Goal: Transaction & Acquisition: Purchase product/service

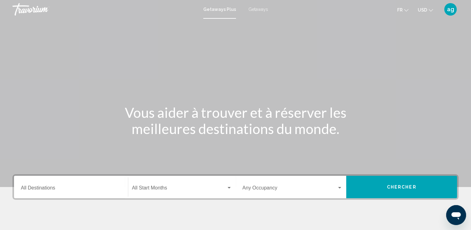
click at [53, 188] on input "Destination All Destinations" at bounding box center [71, 189] width 100 height 6
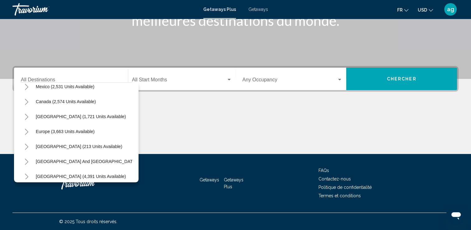
scroll to position [37, 0]
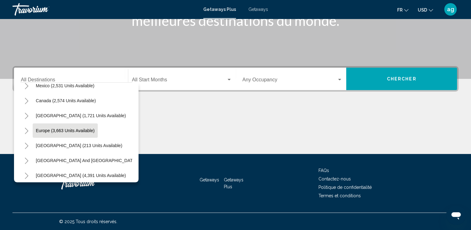
click at [41, 129] on span "Europe (3,663 units available)" at bounding box center [65, 130] width 59 height 5
type input "**********"
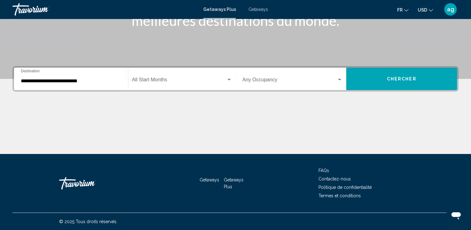
click at [259, 7] on span "Getaways" at bounding box center [258, 9] width 20 height 5
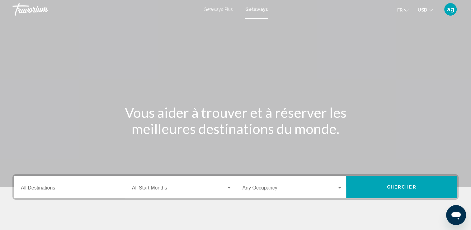
click at [32, 188] on input "Destination All Destinations" at bounding box center [71, 189] width 100 height 6
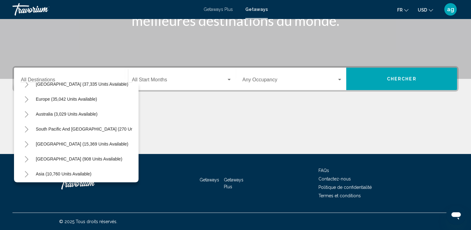
scroll to position [66, 0]
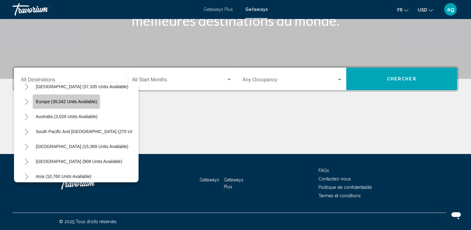
click at [46, 101] on span "Europe (35,042 units available)" at bounding box center [66, 101] width 61 height 5
type input "**********"
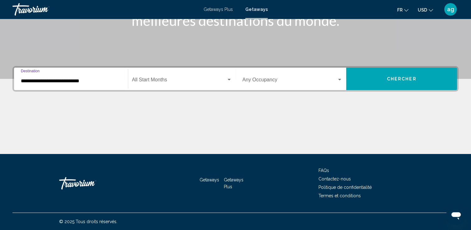
click at [162, 82] on span "Search widget" at bounding box center [179, 81] width 94 height 6
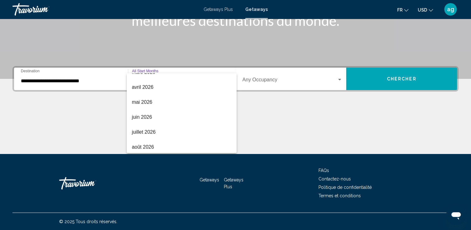
scroll to position [129, 0]
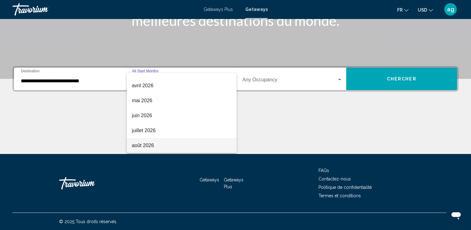
click at [161, 143] on span "août 2026" at bounding box center [182, 145] width 100 height 15
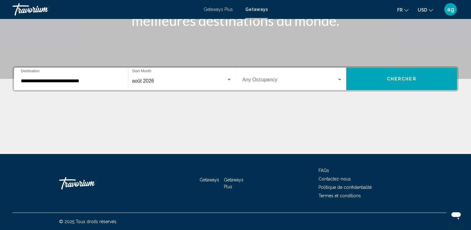
click at [283, 76] on div "Occupancy Any Occupancy" at bounding box center [292, 79] width 100 height 20
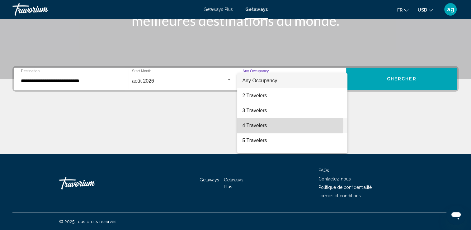
click at [278, 124] on span "4 Travelers" at bounding box center [292, 125] width 100 height 15
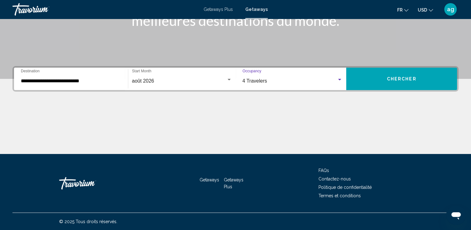
click at [380, 77] on button "Chercher" at bounding box center [401, 79] width 111 height 22
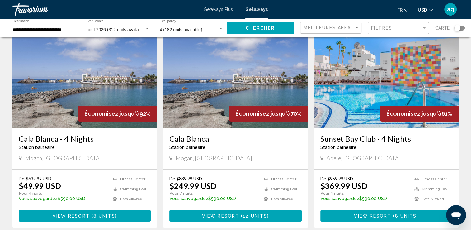
scroll to position [58, 0]
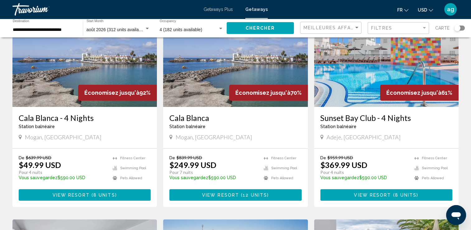
click at [426, 10] on span "USD" at bounding box center [422, 9] width 9 height 5
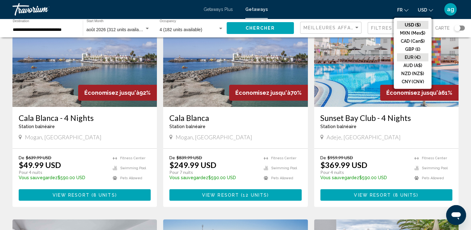
click at [417, 54] on button "EUR (€)" at bounding box center [412, 57] width 31 height 8
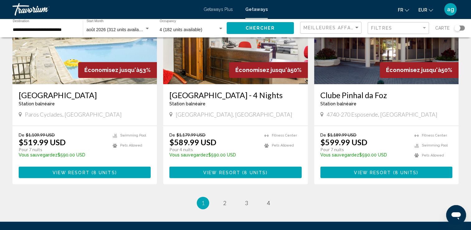
scroll to position [750, 0]
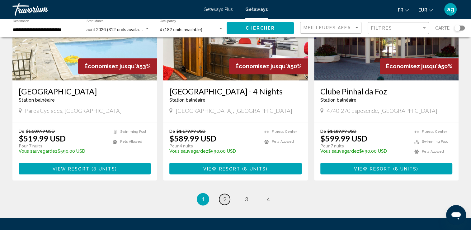
click at [226, 195] on span "2" at bounding box center [224, 198] width 3 height 7
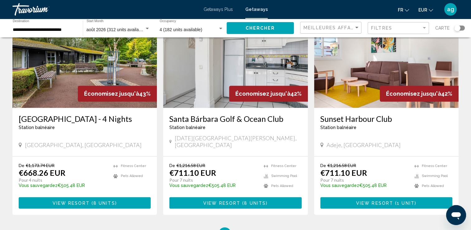
scroll to position [709, 0]
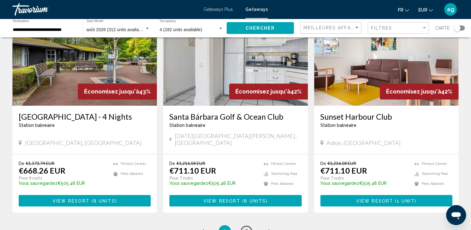
click at [248, 226] on link "page 3" at bounding box center [246, 231] width 11 height 11
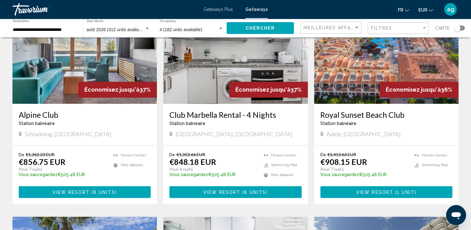
scroll to position [286, 0]
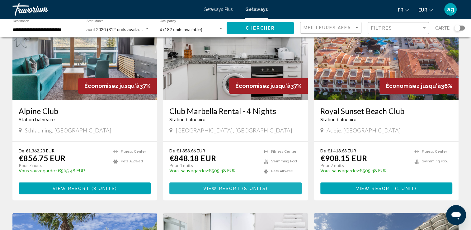
click at [232, 186] on span "View Resort" at bounding box center [221, 188] width 37 height 5
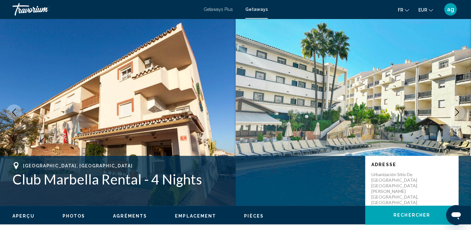
click at [461, 111] on button "Next image" at bounding box center [457, 112] width 16 height 16
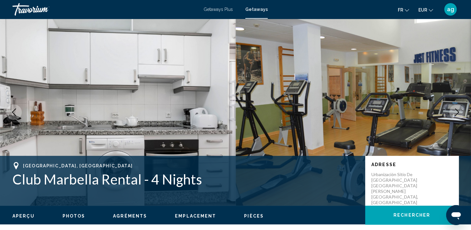
drag, startPoint x: 455, startPoint y: 106, endPoint x: 461, endPoint y: 109, distance: 6.3
click at [454, 112] on icon "Next image" at bounding box center [456, 111] width 7 height 7
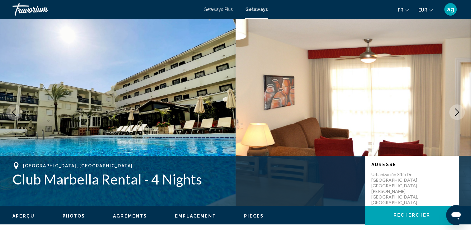
click at [454, 112] on icon "Next image" at bounding box center [456, 111] width 7 height 7
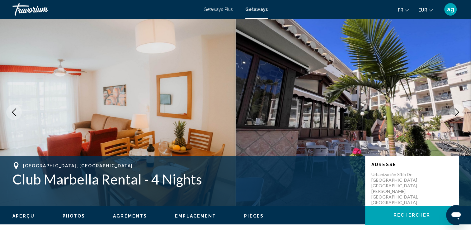
click at [454, 112] on icon "Next image" at bounding box center [456, 111] width 7 height 7
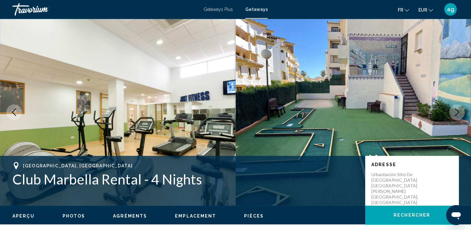
click at [454, 112] on icon "Next image" at bounding box center [456, 111] width 7 height 7
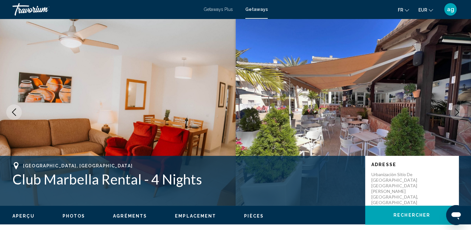
click at [454, 112] on icon "Next image" at bounding box center [456, 111] width 7 height 7
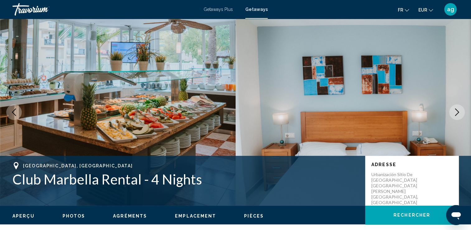
click at [454, 112] on icon "Next image" at bounding box center [456, 111] width 7 height 7
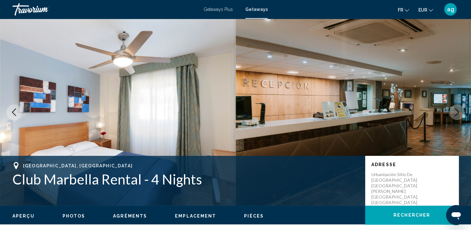
click at [454, 112] on icon "Next image" at bounding box center [456, 111] width 7 height 7
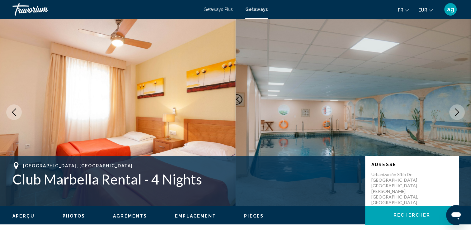
click at [454, 112] on icon "Next image" at bounding box center [456, 111] width 7 height 7
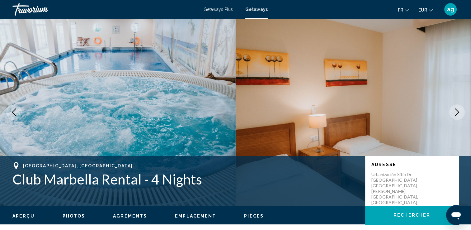
click at [454, 112] on icon "Next image" at bounding box center [456, 111] width 7 height 7
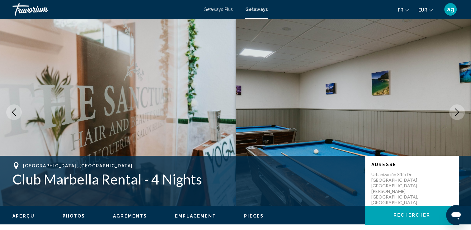
click at [454, 112] on icon "Next image" at bounding box center [456, 111] width 7 height 7
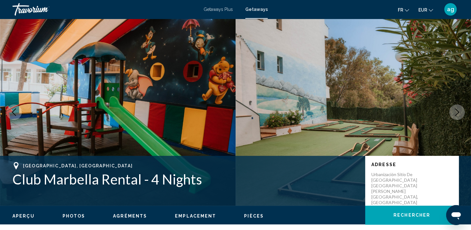
click at [454, 112] on icon "Next image" at bounding box center [456, 111] width 7 height 7
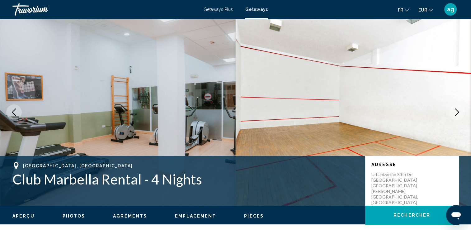
click at [12, 110] on icon "Previous image" at bounding box center [13, 111] width 7 height 7
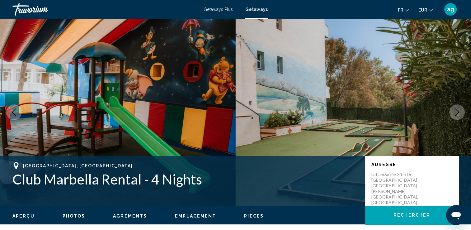
click at [454, 112] on icon "Next image" at bounding box center [456, 111] width 7 height 7
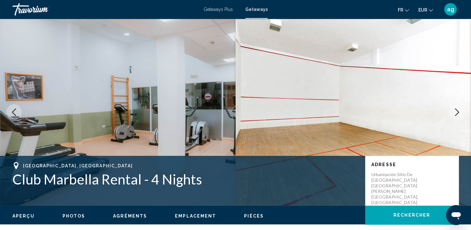
click at [454, 112] on icon "Next image" at bounding box center [456, 111] width 7 height 7
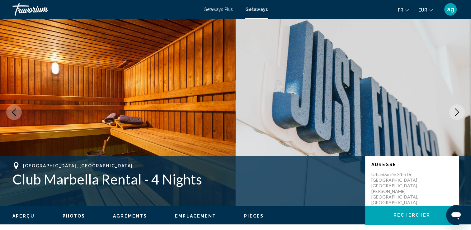
click at [454, 112] on icon "Next image" at bounding box center [456, 111] width 7 height 7
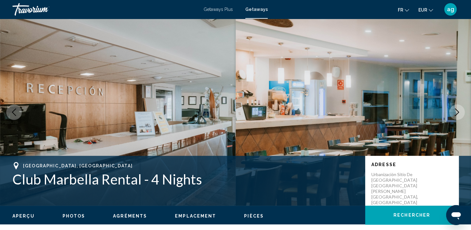
click at [454, 112] on icon "Next image" at bounding box center [456, 111] width 7 height 7
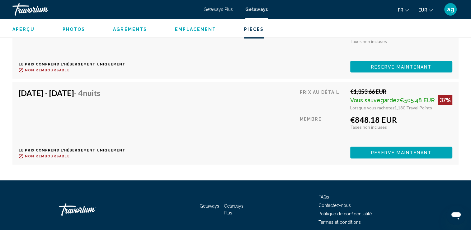
scroll to position [1191, 0]
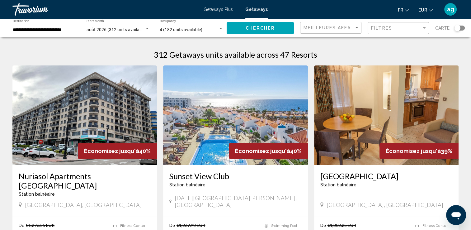
click at [222, 29] on div "Search widget" at bounding box center [221, 28] width 6 height 5
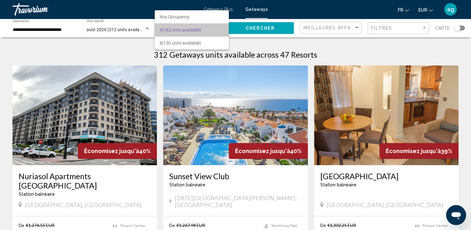
click at [220, 26] on span "4 (182 units available)" at bounding box center [192, 29] width 64 height 13
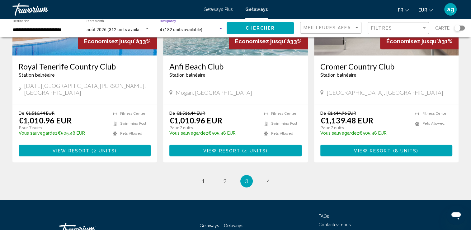
scroll to position [783, 0]
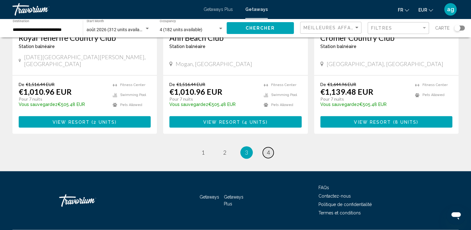
click at [269, 149] on span "4" at bounding box center [268, 152] width 3 height 7
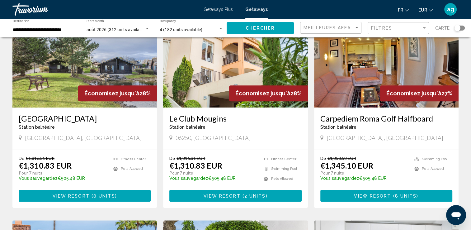
scroll to position [274, 0]
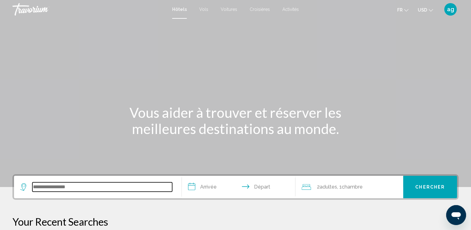
click at [63, 189] on input "Search widget" at bounding box center [102, 186] width 140 height 9
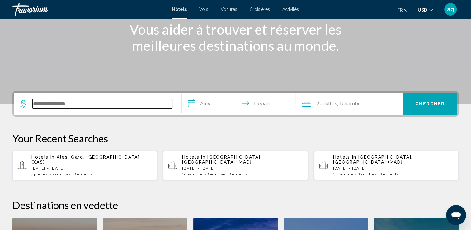
scroll to position [153, 0]
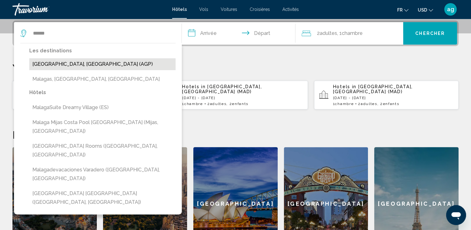
click at [60, 66] on button "[GEOGRAPHIC_DATA], [GEOGRAPHIC_DATA] (AGP)" at bounding box center [102, 64] width 146 height 12
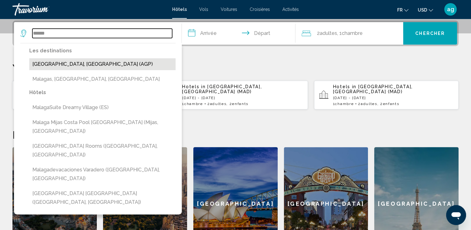
type input "**********"
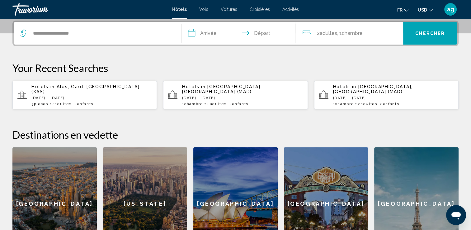
click at [204, 38] on input "**********" at bounding box center [240, 34] width 116 height 24
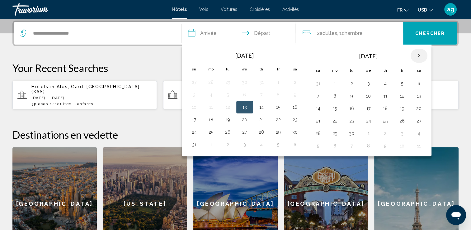
click at [418, 59] on th "Next month" at bounding box center [418, 56] width 17 height 14
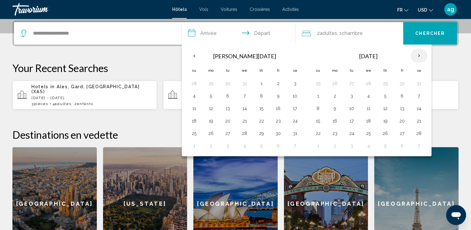
click at [418, 59] on th "Next month" at bounding box center [418, 56] width 17 height 14
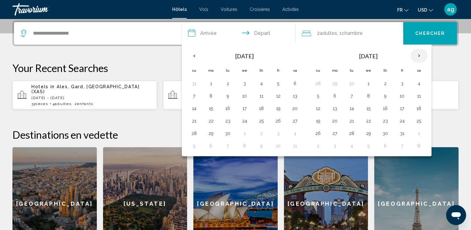
click at [418, 59] on th "Next month" at bounding box center [418, 56] width 17 height 14
click at [317, 109] on button "9" at bounding box center [318, 108] width 10 height 9
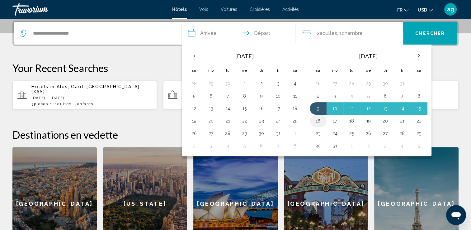
click at [316, 122] on button "16" at bounding box center [318, 120] width 10 height 9
type input "**********"
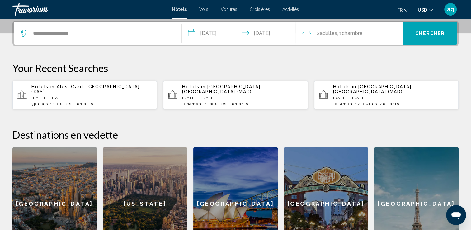
click at [339, 33] on span ", 1 Chambre pièces" at bounding box center [350, 33] width 26 height 9
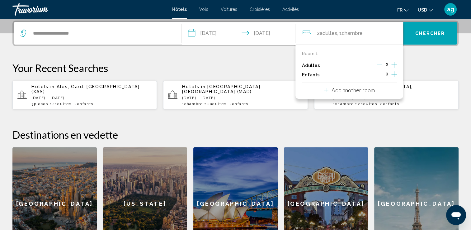
click at [394, 73] on icon "Increment children" at bounding box center [394, 74] width 6 height 6
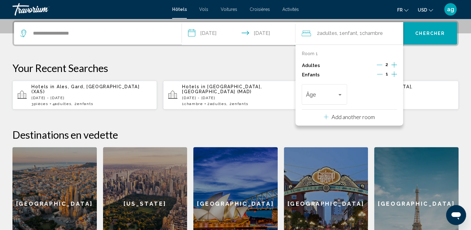
click at [394, 73] on icon "Increment children" at bounding box center [394, 74] width 6 height 6
click at [339, 93] on div "Travelers: 2 adults, 2 children" at bounding box center [340, 94] width 6 height 5
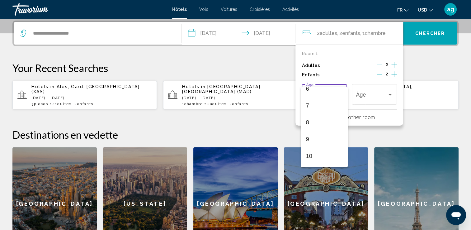
scroll to position [112, 0]
click at [307, 147] on span "10" at bounding box center [324, 151] width 37 height 17
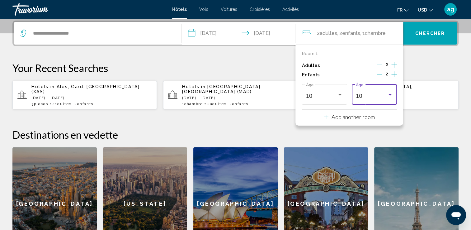
click at [392, 94] on div "Travelers: 2 adults, 2 children" at bounding box center [390, 94] width 6 height 5
click at [367, 83] on span "14" at bounding box center [374, 84] width 37 height 17
click at [425, 65] on p "Your Recent Searches" at bounding box center [235, 68] width 446 height 12
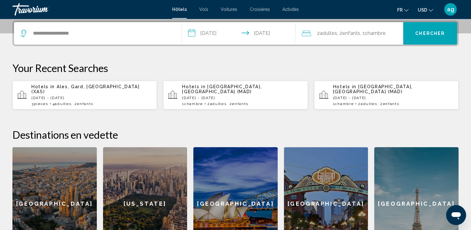
click at [372, 36] on span ", 1 Chambre pièces" at bounding box center [373, 33] width 26 height 9
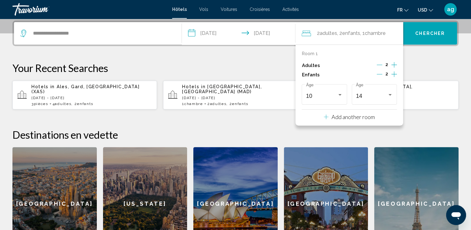
click at [365, 117] on p "Add another room" at bounding box center [352, 116] width 43 height 7
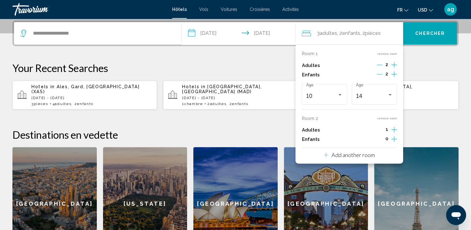
click at [369, 34] on span "pièces" at bounding box center [373, 33] width 16 height 6
click at [386, 117] on button "remove room" at bounding box center [387, 118] width 20 height 4
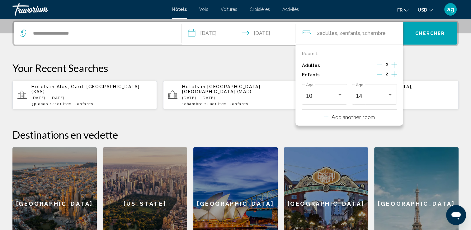
click at [424, 33] on span "Chercher" at bounding box center [430, 33] width 30 height 5
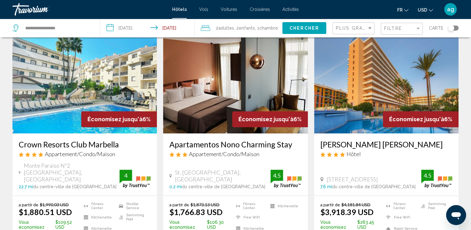
scroll to position [784, 0]
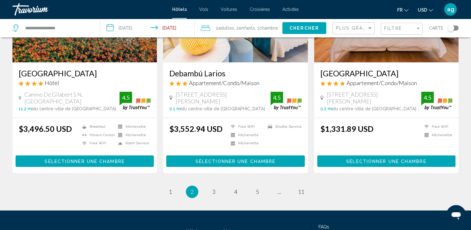
scroll to position [834, 0]
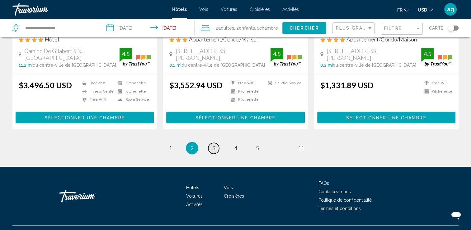
click at [213, 144] on span "3" at bounding box center [213, 147] width 3 height 7
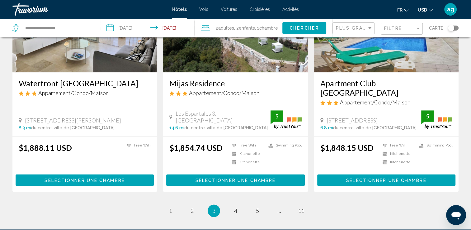
scroll to position [796, 0]
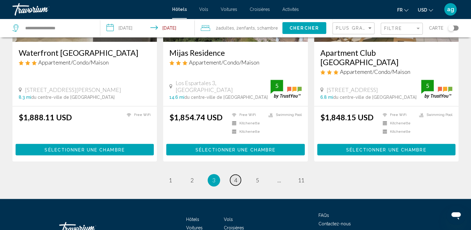
click at [232, 174] on link "page 4" at bounding box center [235, 179] width 11 height 11
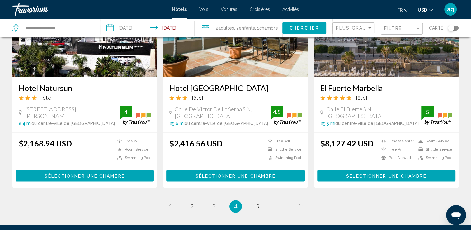
scroll to position [819, 0]
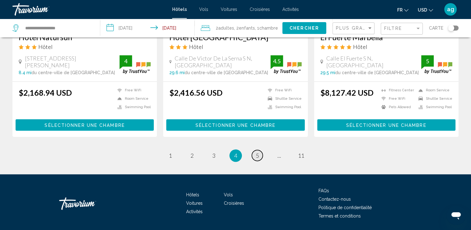
click at [257, 152] on span "5" at bounding box center [257, 155] width 3 height 7
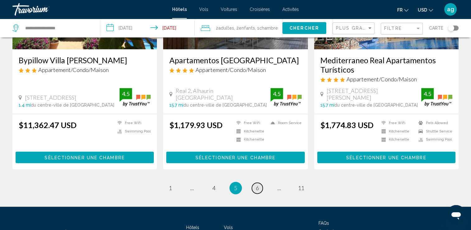
scroll to position [796, 0]
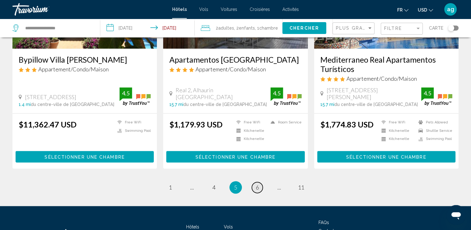
click at [258, 182] on link "page 6" at bounding box center [257, 187] width 11 height 11
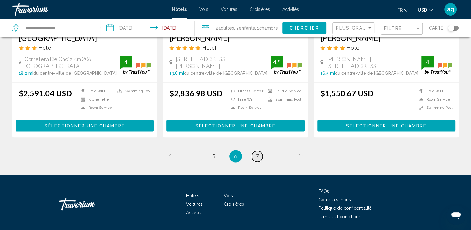
scroll to position [838, 0]
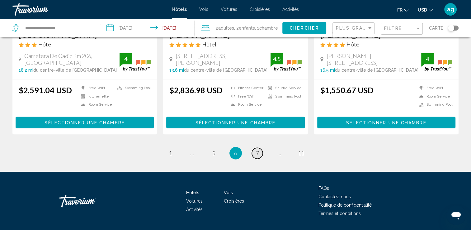
click at [256, 149] on span "7" at bounding box center [257, 152] width 3 height 7
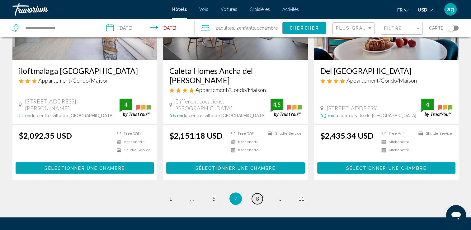
scroll to position [809, 0]
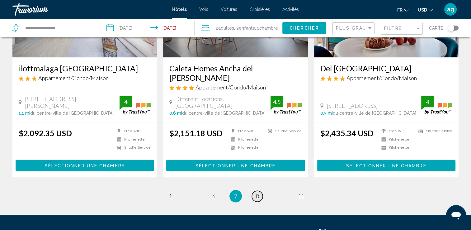
click at [258, 192] on span "8" at bounding box center [257, 195] width 3 height 7
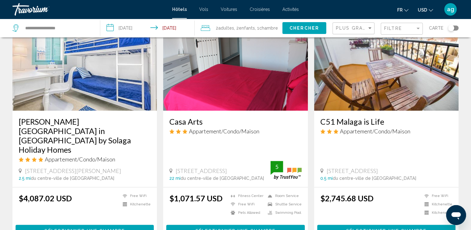
scroll to position [747, 0]
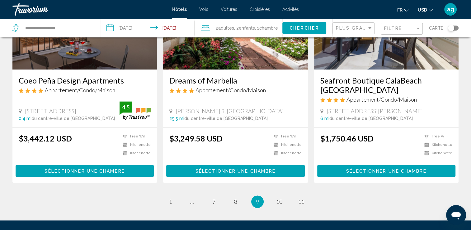
scroll to position [784, 0]
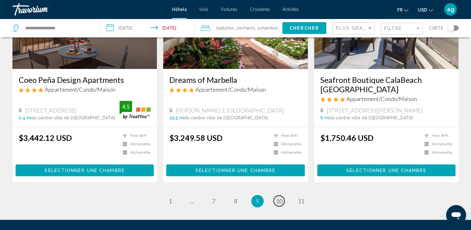
click at [278, 204] on span "10" at bounding box center [279, 200] width 6 height 7
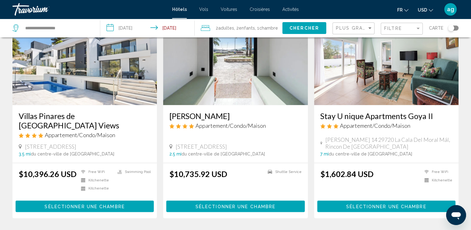
scroll to position [772, 0]
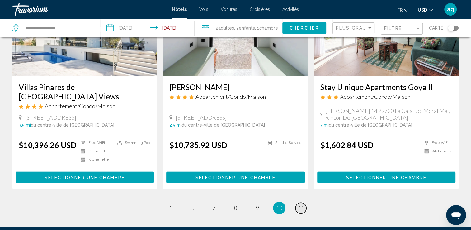
click at [301, 204] on span "11" at bounding box center [301, 207] width 6 height 7
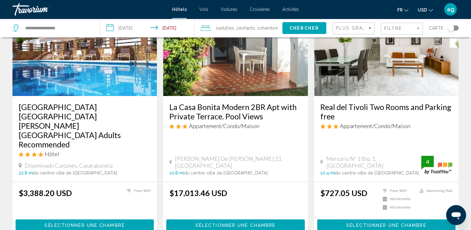
scroll to position [75, 0]
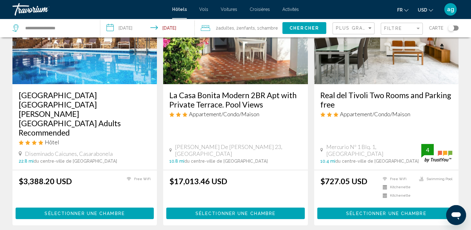
click at [382, 211] on span "Sélectionner une chambre" at bounding box center [386, 213] width 80 height 5
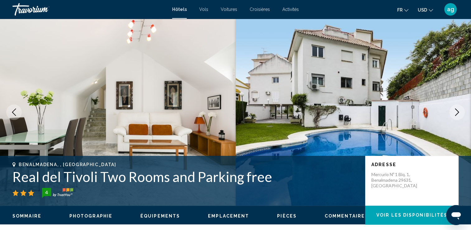
click at [453, 113] on icon "Next image" at bounding box center [456, 111] width 7 height 7
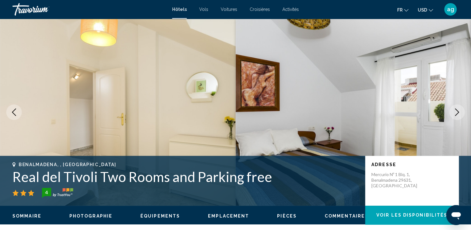
click at [453, 113] on icon "Next image" at bounding box center [456, 111] width 7 height 7
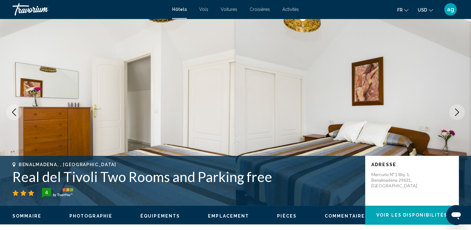
click at [453, 113] on icon "Next image" at bounding box center [456, 111] width 7 height 7
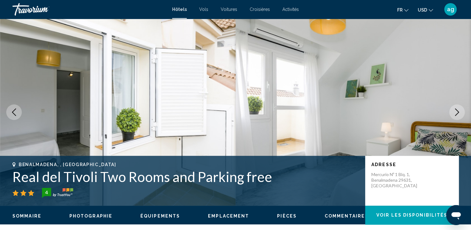
click at [453, 113] on icon "Next image" at bounding box center [456, 111] width 7 height 7
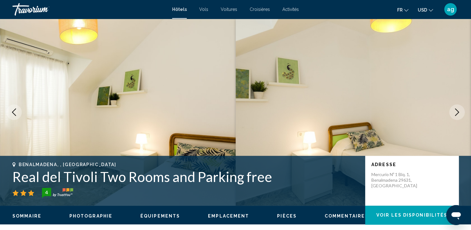
click at [453, 113] on icon "Next image" at bounding box center [456, 111] width 7 height 7
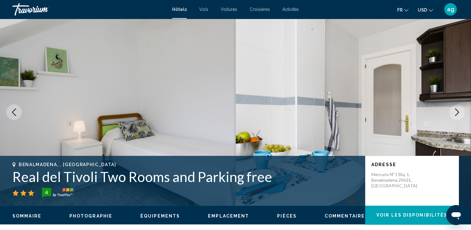
click at [453, 113] on icon "Next image" at bounding box center [456, 111] width 7 height 7
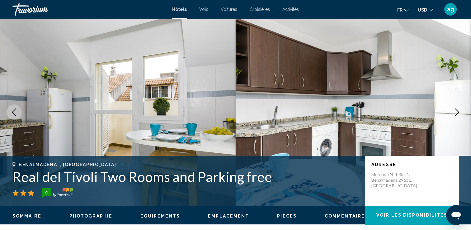
click at [453, 113] on icon "Next image" at bounding box center [456, 111] width 7 height 7
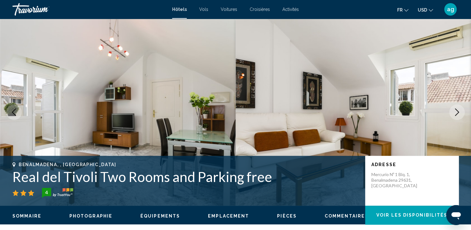
click at [453, 113] on icon "Next image" at bounding box center [456, 111] width 7 height 7
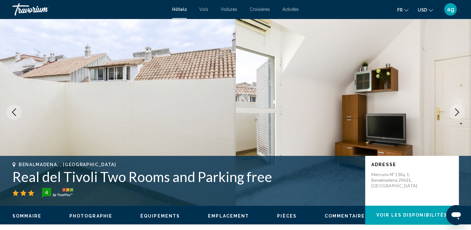
click at [453, 113] on icon "Next image" at bounding box center [456, 111] width 7 height 7
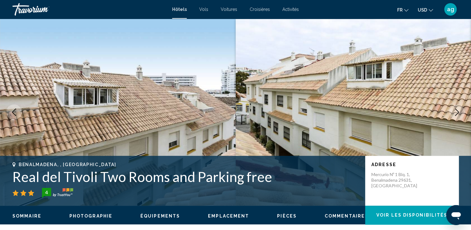
click at [453, 113] on icon "Next image" at bounding box center [456, 111] width 7 height 7
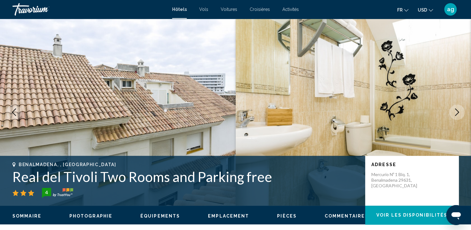
click at [453, 113] on icon "Next image" at bounding box center [456, 111] width 7 height 7
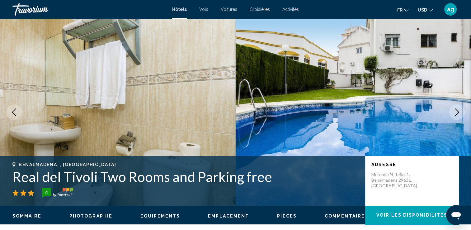
click at [453, 113] on icon "Next image" at bounding box center [456, 111] width 7 height 7
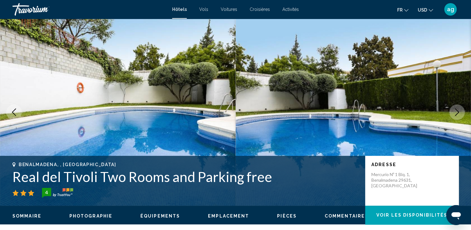
click at [453, 113] on icon "Next image" at bounding box center [456, 111] width 7 height 7
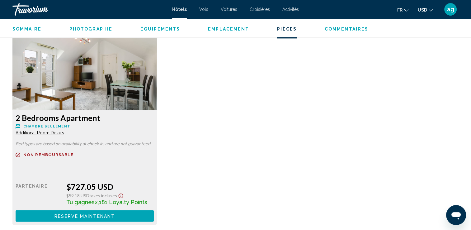
scroll to position [862, 0]
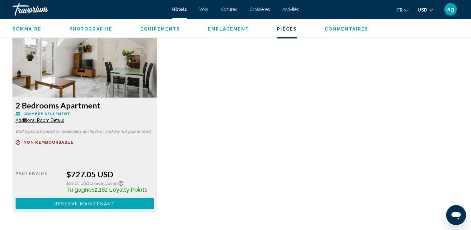
click at [85, 93] on img "Main content" at bounding box center [84, 59] width 144 height 78
